Goal: Task Accomplishment & Management: Use online tool/utility

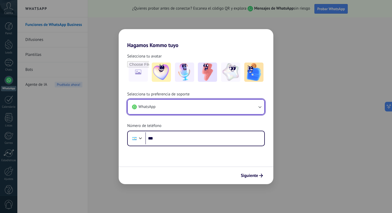
click at [159, 106] on button "WhatsApp" at bounding box center [196, 106] width 137 height 14
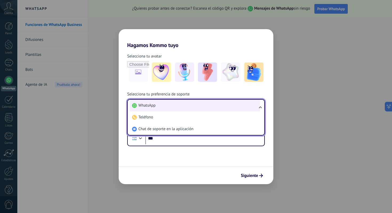
click at [155, 109] on li "WhatsApp" at bounding box center [195, 105] width 130 height 12
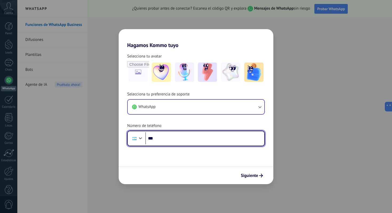
click at [164, 137] on input "***" at bounding box center [204, 138] width 119 height 12
click at [181, 137] on input "***" at bounding box center [204, 138] width 119 height 12
drag, startPoint x: 193, startPoint y: 139, endPoint x: 164, endPoint y: 136, distance: 28.7
click at [164, 136] on input "**********" at bounding box center [204, 138] width 119 height 12
click at [170, 139] on input "***" at bounding box center [204, 138] width 119 height 12
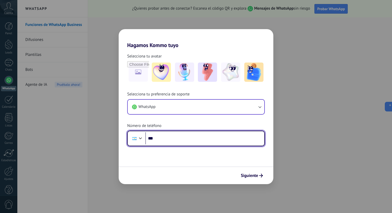
paste input "**********"
type input "**********"
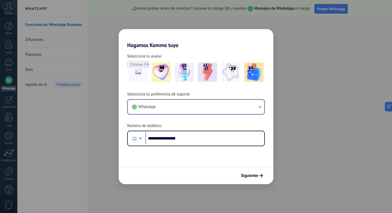
click at [189, 166] on div "Siguiente" at bounding box center [196, 175] width 155 height 18
click at [254, 174] on span "Siguiente" at bounding box center [249, 175] width 17 height 4
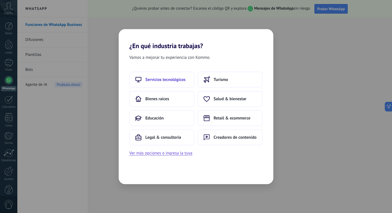
click at [184, 86] on button "Servicios tecnológicos" at bounding box center [161, 79] width 65 height 16
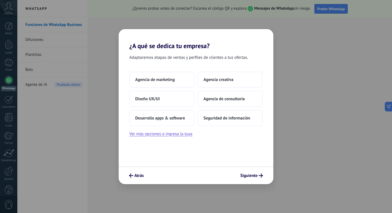
click at [184, 86] on button "Agencia de marketing" at bounding box center [161, 79] width 65 height 16
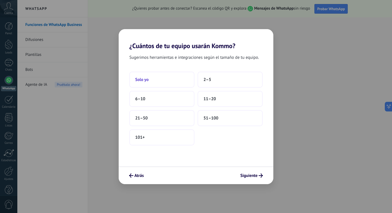
click at [178, 83] on button "Solo yo" at bounding box center [161, 79] width 65 height 16
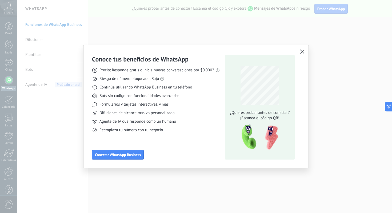
click at [301, 51] on use "button" at bounding box center [302, 51] width 4 height 4
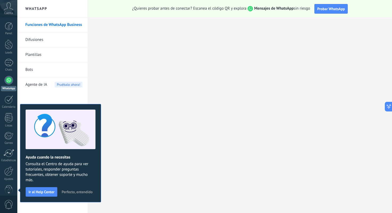
click at [83, 193] on span "Perfecto, entendido" at bounding box center [77, 192] width 31 height 4
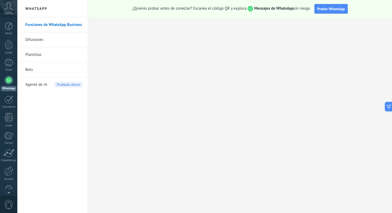
click at [42, 42] on link "Difusiones" at bounding box center [53, 39] width 57 height 15
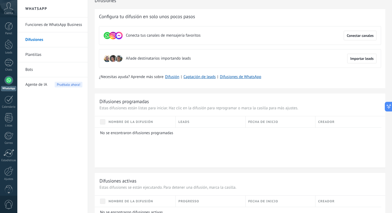
scroll to position [5, 0]
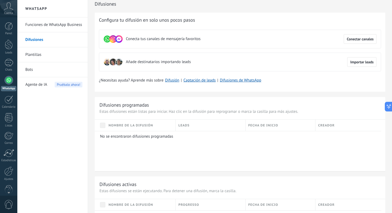
click at [9, 12] on span "Cuenta" at bounding box center [8, 12] width 9 height 3
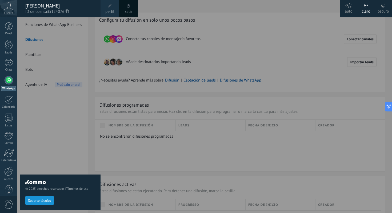
click at [107, 7] on span at bounding box center [110, 6] width 6 height 6
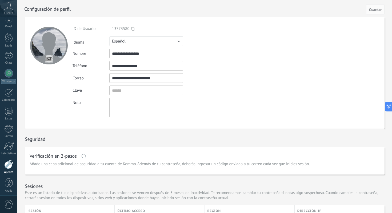
scroll to position [9, 0]
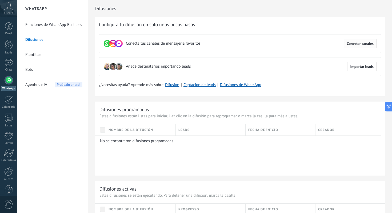
click at [350, 42] on span "Conectar canales" at bounding box center [360, 44] width 27 height 4
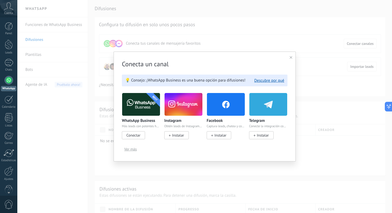
click at [289, 58] on div "Conecta un canal 💡 Consejo: ¡WhatsApp Business es una buena opción para difusio…" at bounding box center [205, 106] width 182 height 110
click at [290, 58] on icon at bounding box center [291, 57] width 3 height 3
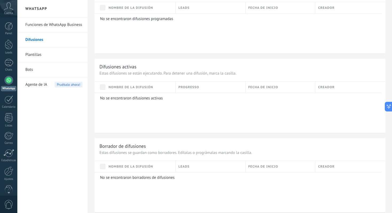
scroll to position [207, 0]
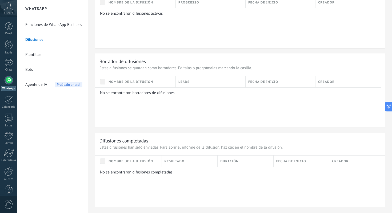
click at [11, 82] on div at bounding box center [9, 80] width 9 height 9
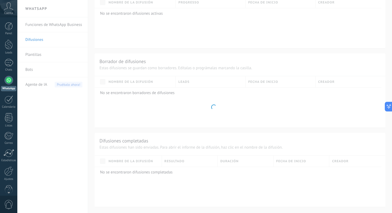
scroll to position [123, 0]
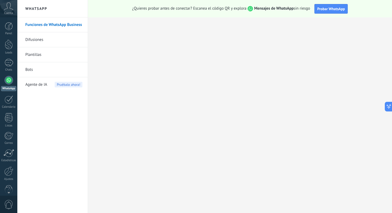
click at [34, 54] on link "Plantillas" at bounding box center [53, 54] width 57 height 15
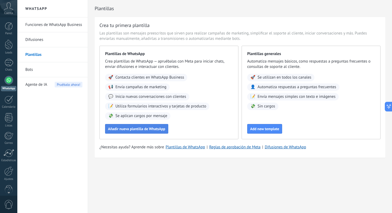
click at [120, 132] on button "Añadir nueva plantilla de WhatsApp" at bounding box center [136, 129] width 63 height 10
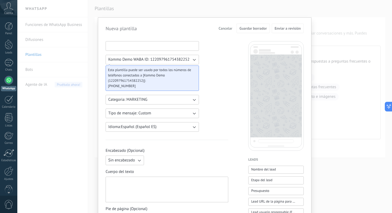
click at [149, 47] on input at bounding box center [152, 45] width 93 height 9
click at [151, 58] on span "Kommo Demo WABA ID: 122097961754382252" at bounding box center [148, 59] width 81 height 5
click at [176, 101] on button "Categoria: MARKETING" at bounding box center [152, 100] width 93 height 10
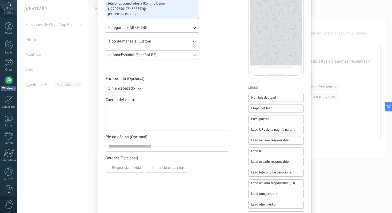
scroll to position [72, 0]
click at [260, 97] on span "Nombre del lead" at bounding box center [263, 96] width 25 height 5
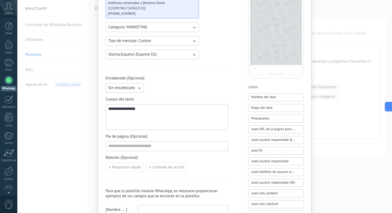
type button "Nombre del lead"
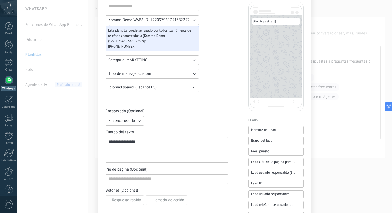
scroll to position [0, 0]
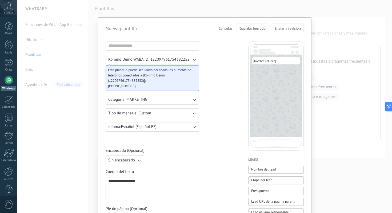
click at [220, 29] on span "Cancelar" at bounding box center [226, 28] width 14 height 4
